Goal: Task Accomplishment & Management: Complete application form

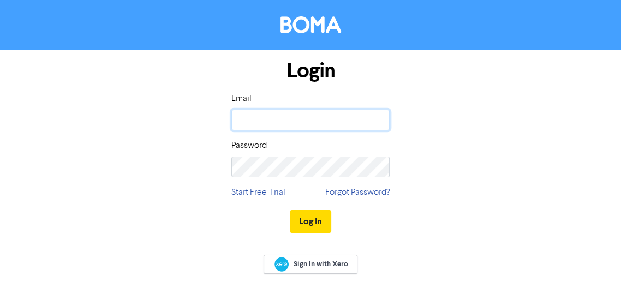
click at [355, 123] on input "email" at bounding box center [310, 120] width 158 height 21
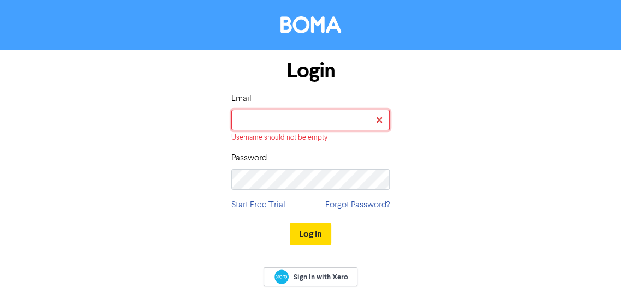
type input "[PERSON_NAME][EMAIL_ADDRESS][DOMAIN_NAME]"
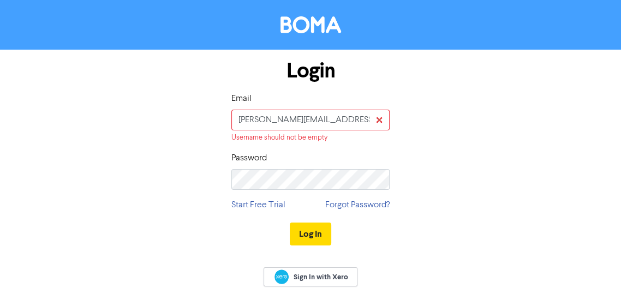
click at [290, 223] on button "Log In" at bounding box center [310, 234] width 41 height 23
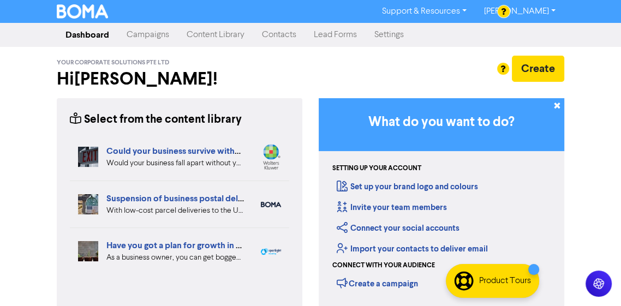
click at [151, 39] on link "Campaigns" at bounding box center [148, 35] width 60 height 22
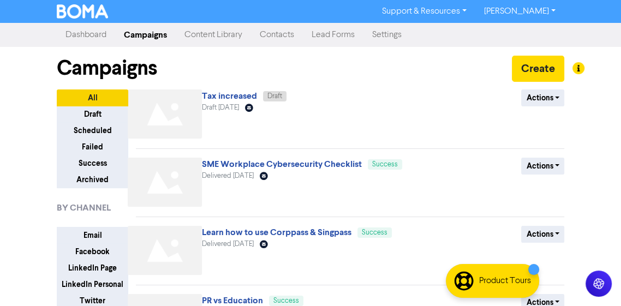
click at [235, 98] on link "Tax increased" at bounding box center [229, 96] width 55 height 11
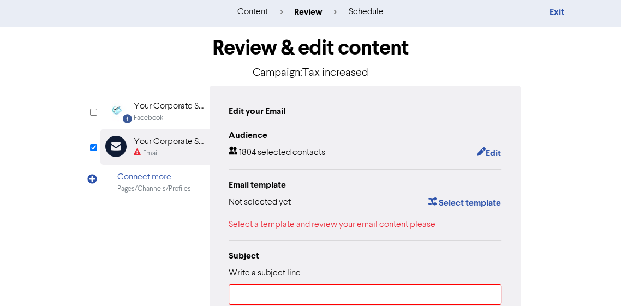
scroll to position [26, 0]
click at [457, 207] on button "Select template" at bounding box center [465, 202] width 74 height 14
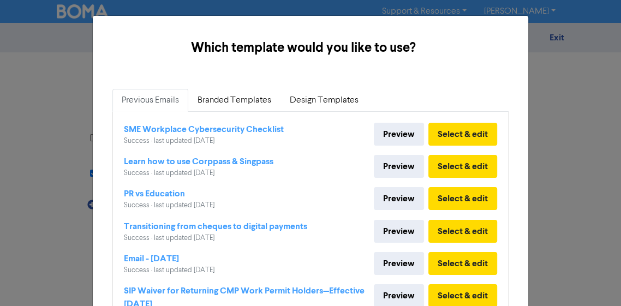
click at [247, 109] on link "Branded Templates" at bounding box center [234, 100] width 92 height 23
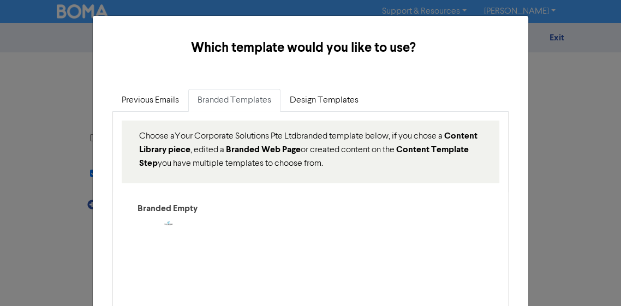
click at [177, 225] on div "Select & edit" at bounding box center [168, 257] width 87 height 85
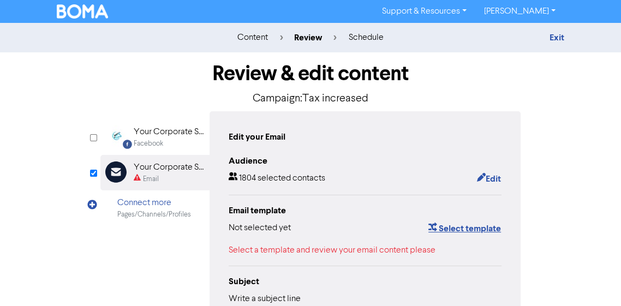
click at [468, 232] on button "Select template" at bounding box center [465, 228] width 74 height 14
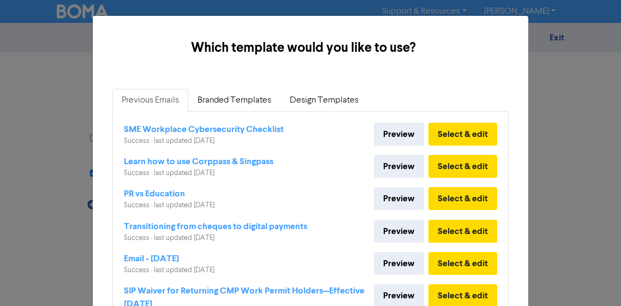
click at [256, 103] on link "Branded Templates" at bounding box center [234, 100] width 92 height 23
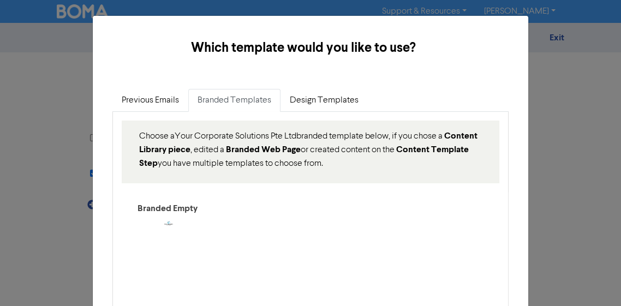
click at [171, 222] on div "Select & edit" at bounding box center [168, 257] width 87 height 85
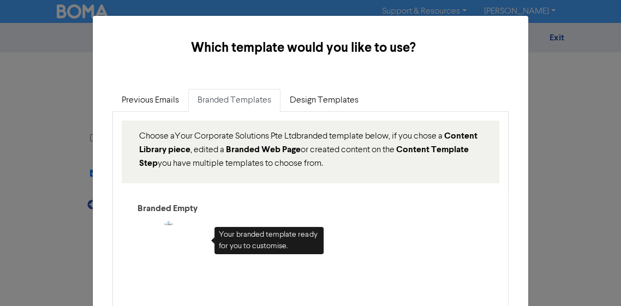
scroll to position [29, 0]
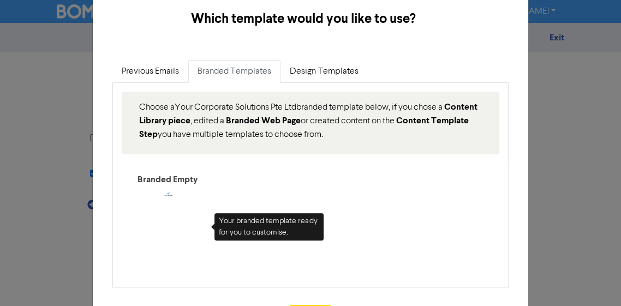
click at [190, 225] on button "Select & edit" at bounding box center [168, 228] width 81 height 23
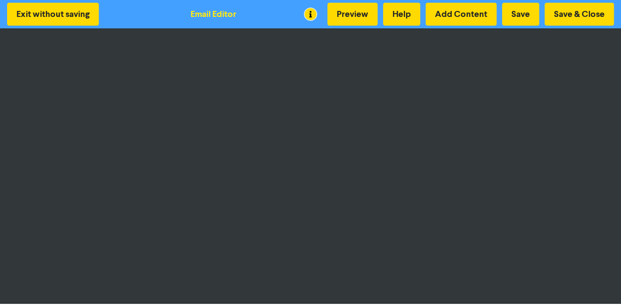
click at [591, 19] on button "Save & Close" at bounding box center [578, 14] width 69 height 23
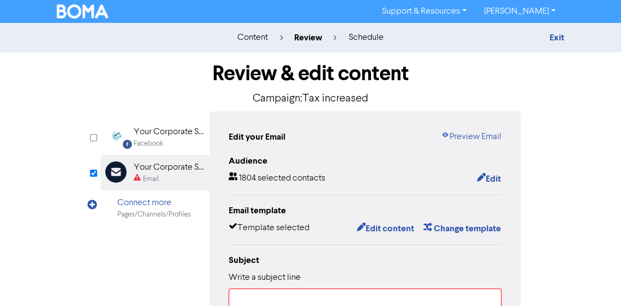
click at [478, 136] on link "Preview Email" at bounding box center [471, 136] width 61 height 13
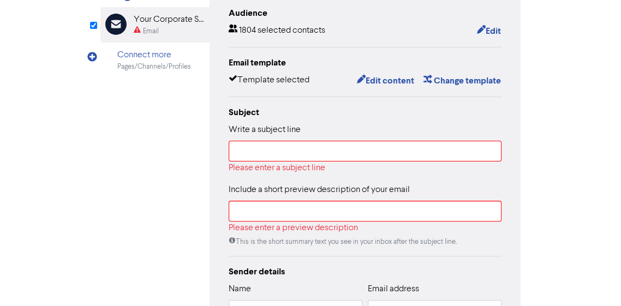
scroll to position [161, 0]
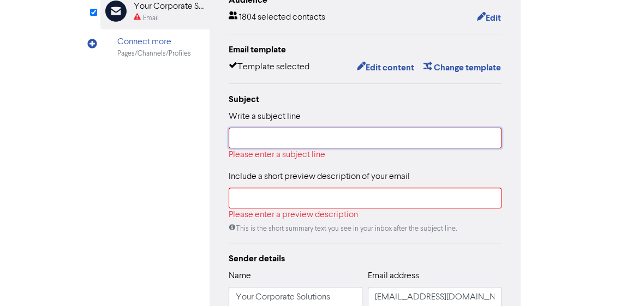
click at [411, 139] on input "text" at bounding box center [365, 138] width 273 height 21
click at [242, 135] on input "text" at bounding box center [365, 138] width 273 height 21
click at [236, 133] on input "text" at bounding box center [365, 138] width 273 height 21
click at [236, 140] on input "text" at bounding box center [365, 138] width 273 height 21
click at [236, 147] on input "text" at bounding box center [365, 138] width 273 height 21
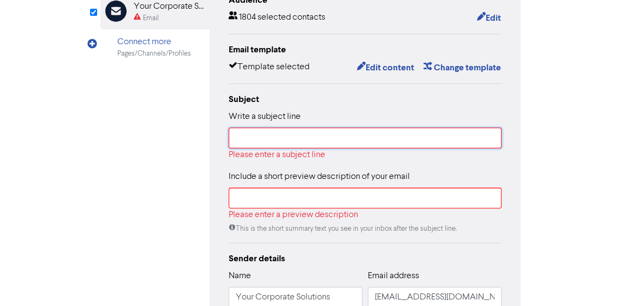
click at [238, 142] on input "text" at bounding box center [365, 138] width 273 height 21
click at [240, 133] on input "text" at bounding box center [365, 138] width 273 height 21
click at [237, 141] on input "text" at bounding box center [365, 138] width 273 height 21
paste input "Singapore tax revenue up 10.7% — what it means for you"
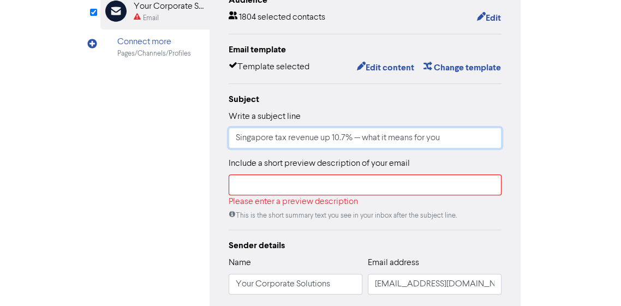
type input "Singapore tax revenue up 10.7% — what it means for you"
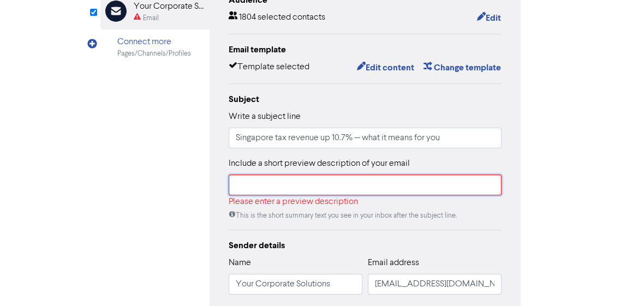
click at [277, 188] on input "text" at bounding box center [365, 185] width 273 height 21
click at [251, 187] on input "text" at bounding box center [365, 185] width 273 height 21
click at [247, 188] on input "text" at bounding box center [365, 185] width 273 height 21
click at [247, 187] on input "text" at bounding box center [365, 185] width 273 height 21
paste input "Singapore collected S$88.9B in taxes last year — see the key drivers and what i…"
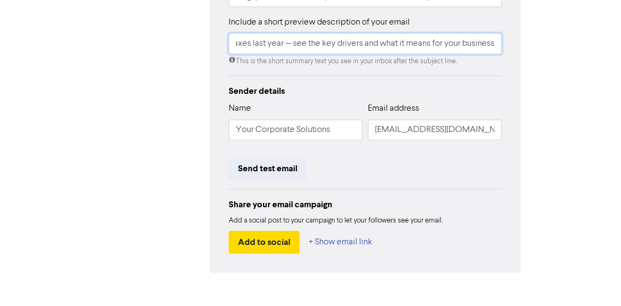
scroll to position [317, 0]
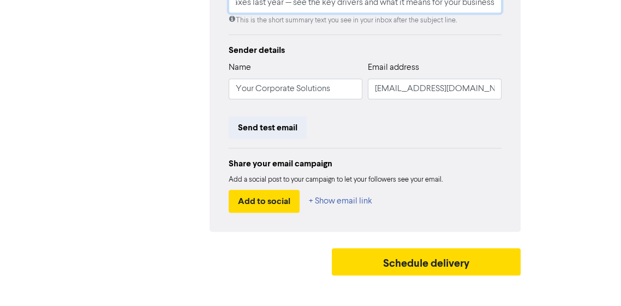
type input "Singapore collected S$88.9B in taxes last year — see the key drivers and what i…"
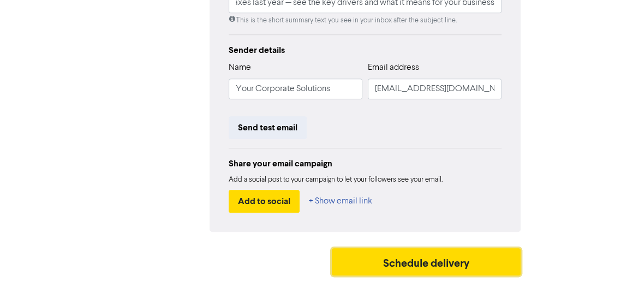
click at [483, 297] on button "Schedule delivery" at bounding box center [426, 287] width 189 height 27
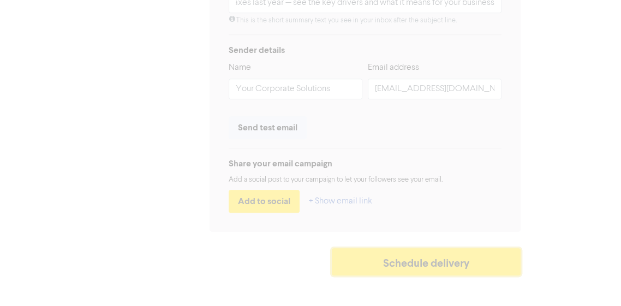
scroll to position [0, 0]
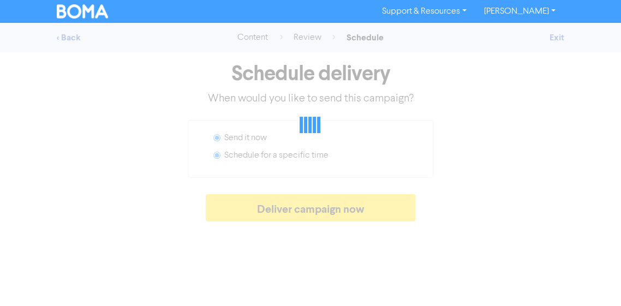
radio input "false"
radio input "true"
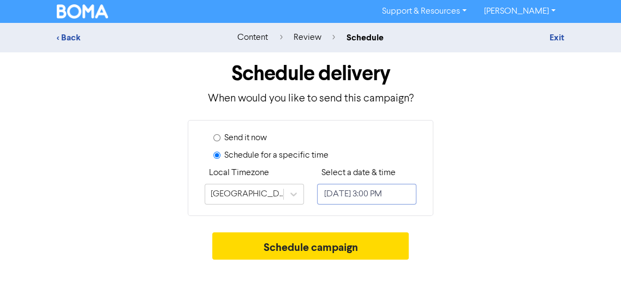
click at [360, 194] on input "[DATE] 3:00 PM" at bounding box center [366, 194] width 99 height 21
select select "8"
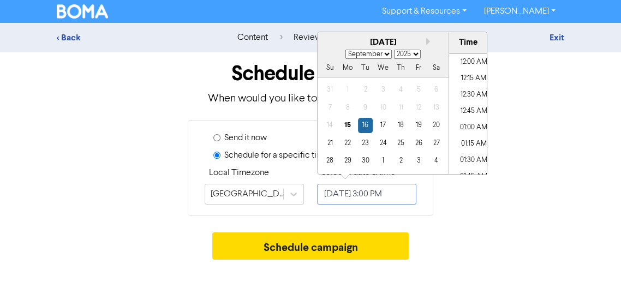
scroll to position [930, 0]
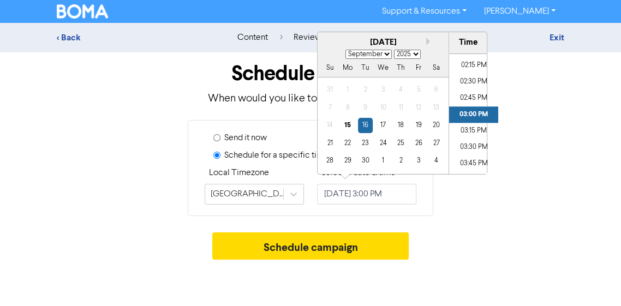
click at [385, 130] on div "17" at bounding box center [382, 125] width 15 height 15
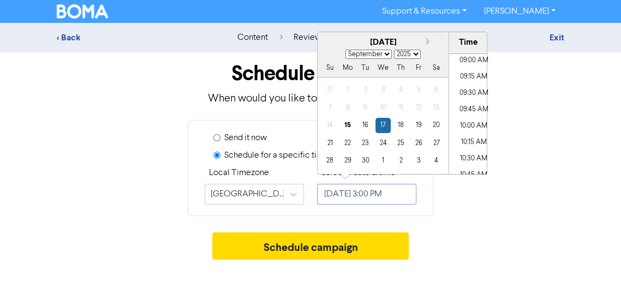
scroll to position [593, 0]
click at [474, 156] on li "10:30 AM" at bounding box center [473, 156] width 49 height 16
type input "[DATE] 10:30 AM"
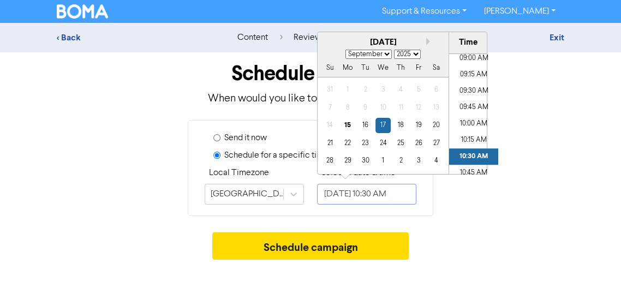
scroll to position [0, 22]
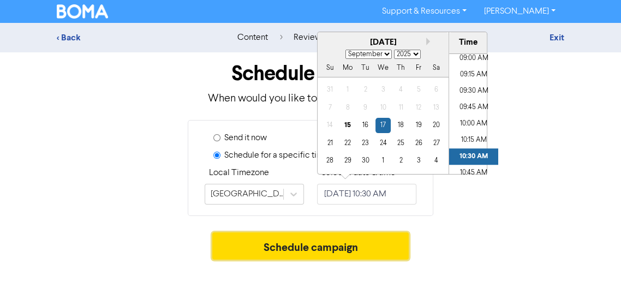
click at [378, 253] on button "Schedule campaign" at bounding box center [310, 245] width 197 height 27
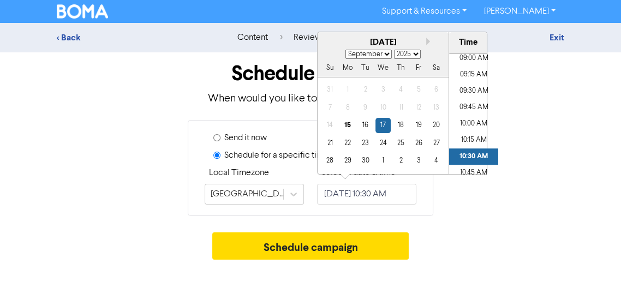
scroll to position [0, 0]
